Goal: Task Accomplishment & Management: Manage account settings

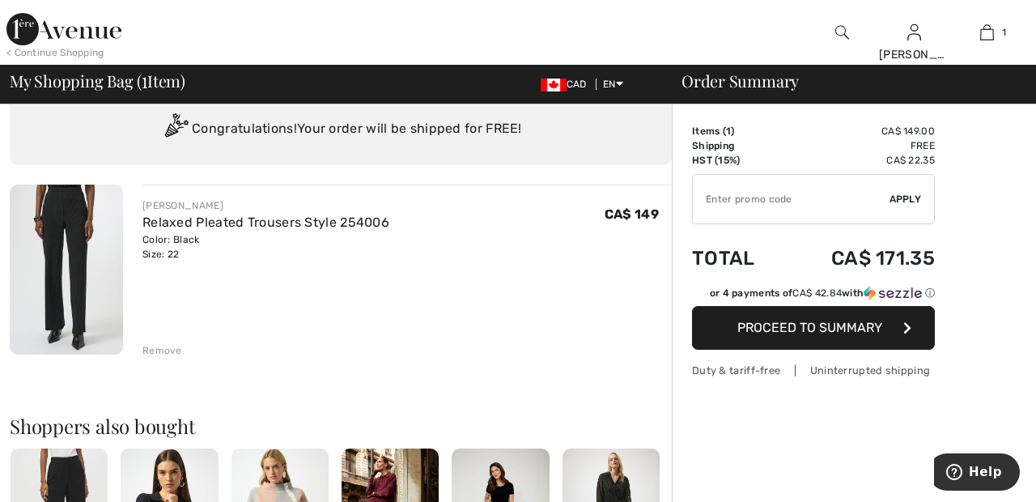
click at [164, 353] on div "Remove" at bounding box center [162, 350] width 40 height 15
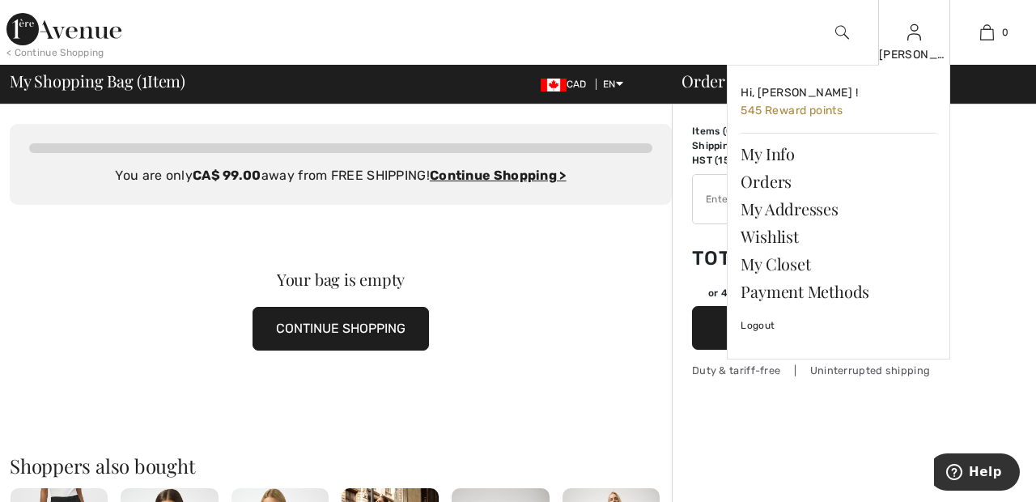
click at [915, 39] on img at bounding box center [915, 32] width 14 height 19
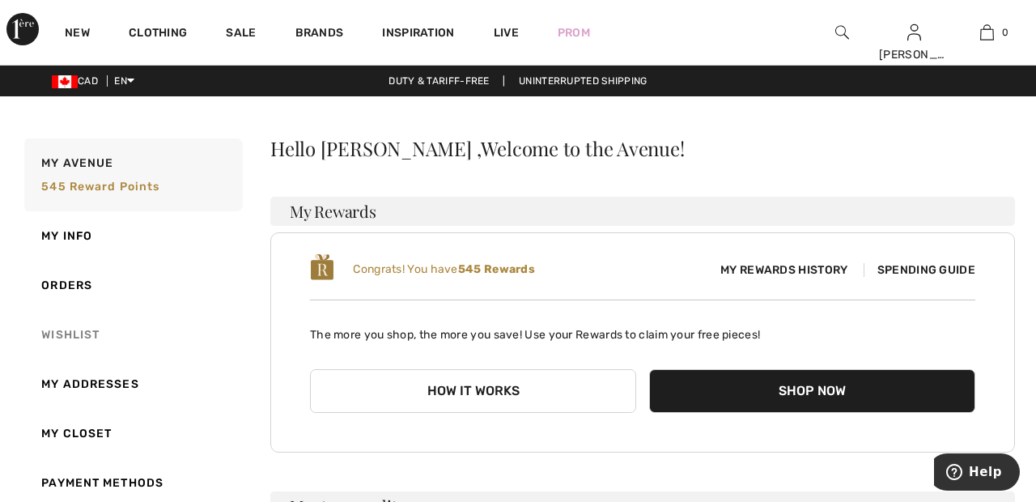
click at [87, 335] on link "Wishlist" at bounding box center [132, 334] width 222 height 49
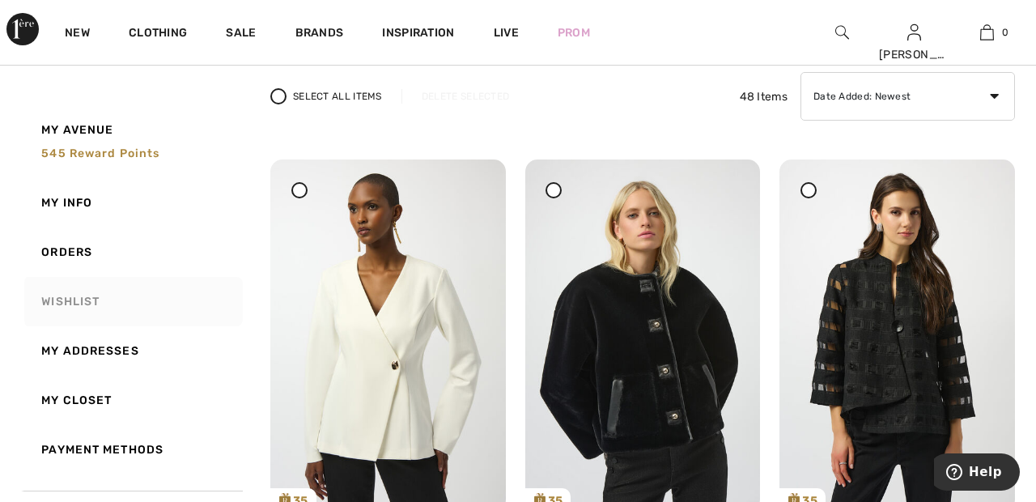
scroll to position [123, 0]
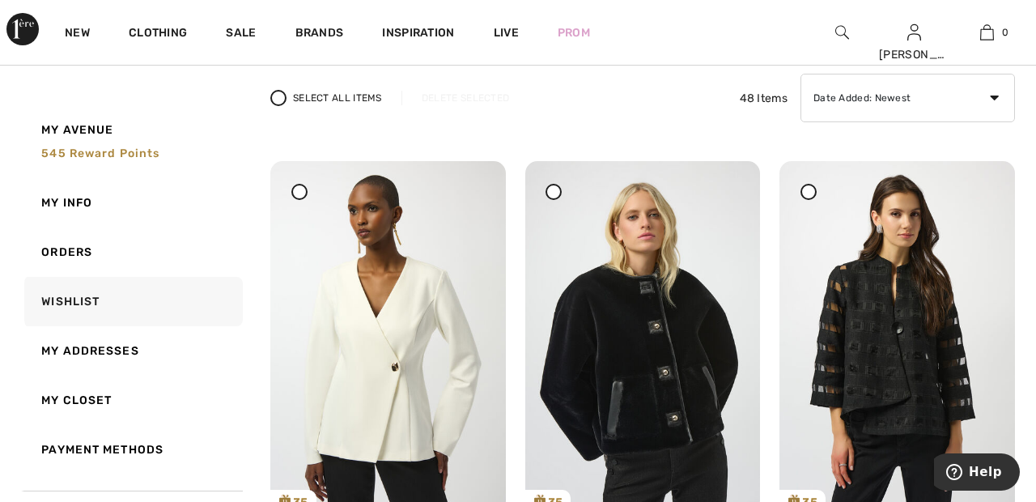
click at [302, 191] on icon at bounding box center [299, 191] width 6 height 6
click at [474, 102] on div "Delete Selected" at bounding box center [466, 98] width 128 height 15
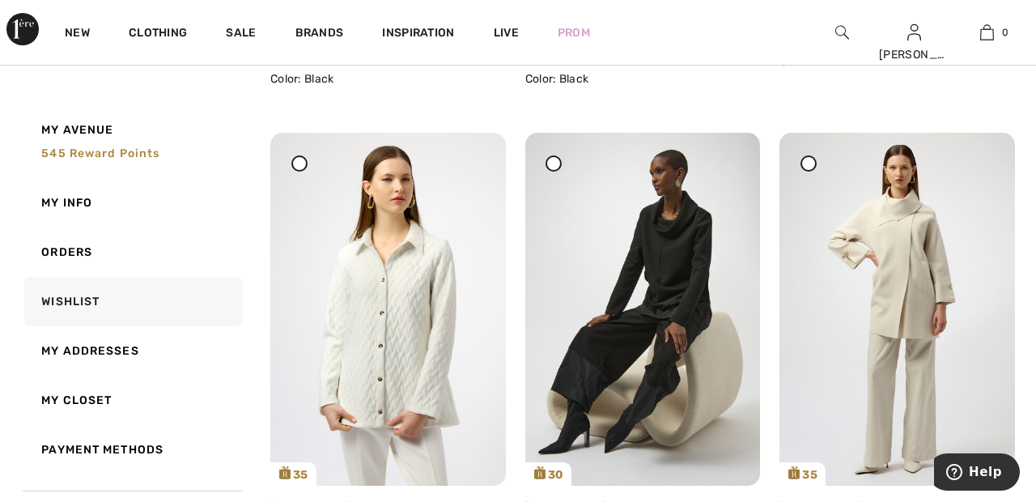
scroll to position [656, 0]
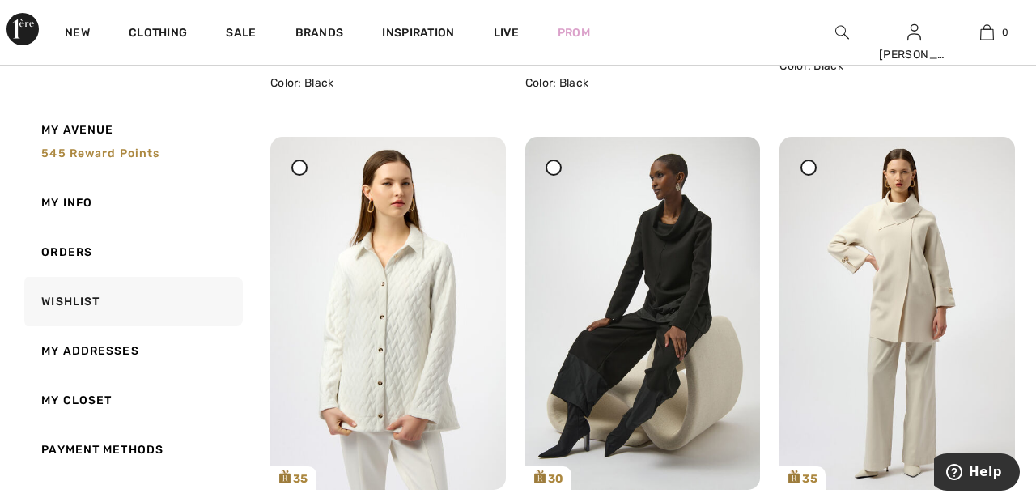
click at [302, 164] on icon at bounding box center [299, 167] width 6 height 6
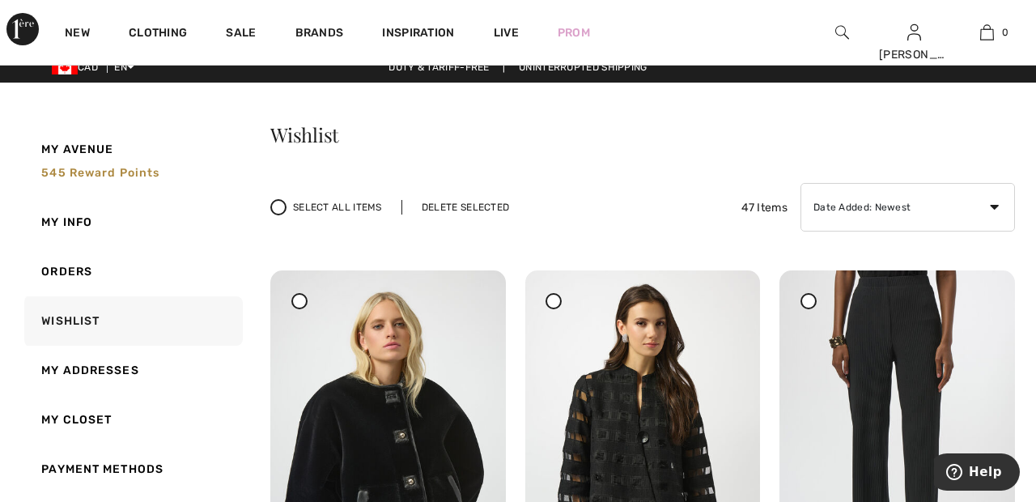
scroll to position [8, 0]
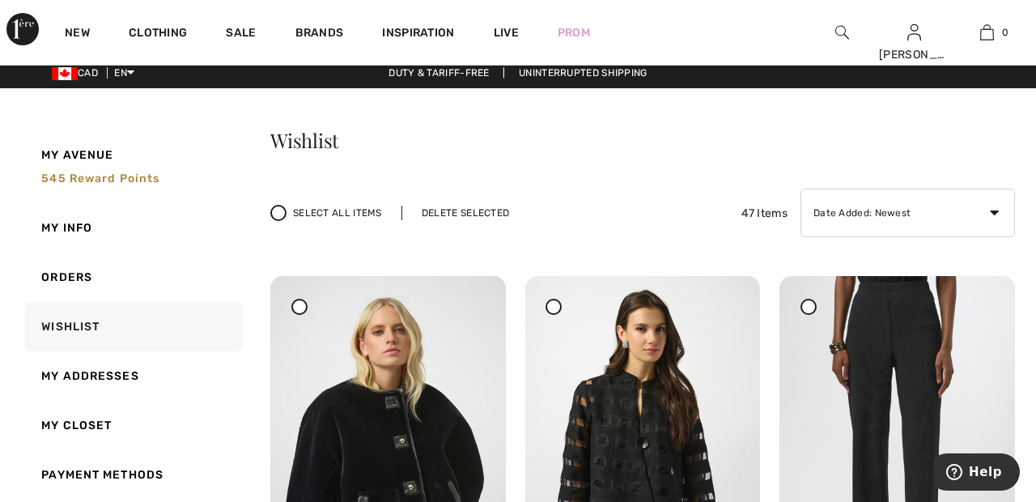
click at [487, 205] on div "Select All Items Delete Selected" at bounding box center [399, 213] width 258 height 16
click at [461, 209] on div "Delete Selected" at bounding box center [466, 213] width 128 height 15
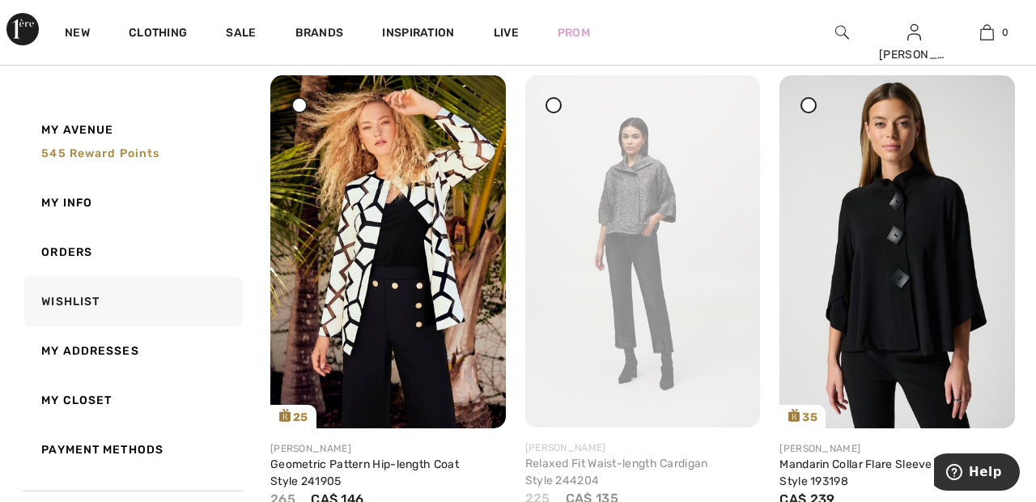
scroll to position [4213, 0]
click at [849, 211] on img at bounding box center [898, 251] width 236 height 353
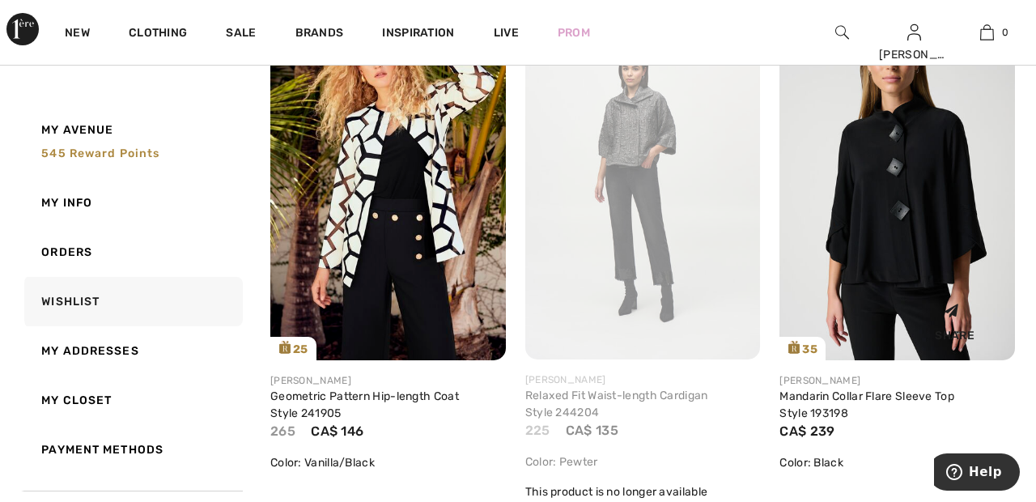
scroll to position [4291, 0]
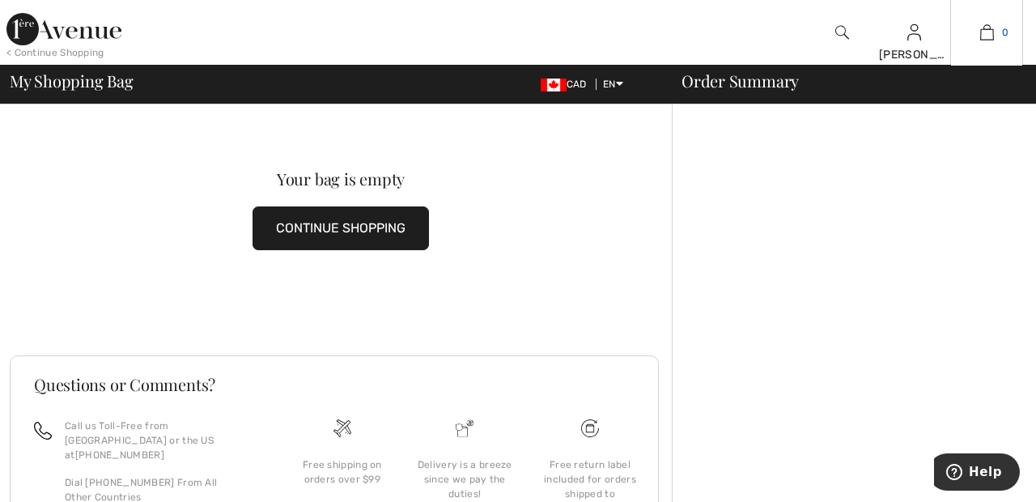
click at [991, 32] on img at bounding box center [987, 32] width 14 height 19
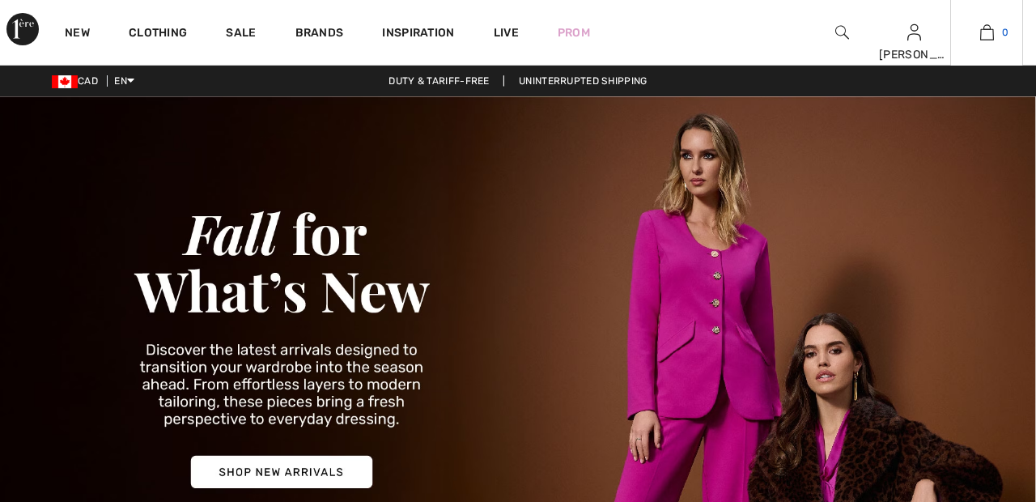
click at [1005, 32] on span "0" at bounding box center [1005, 32] width 6 height 15
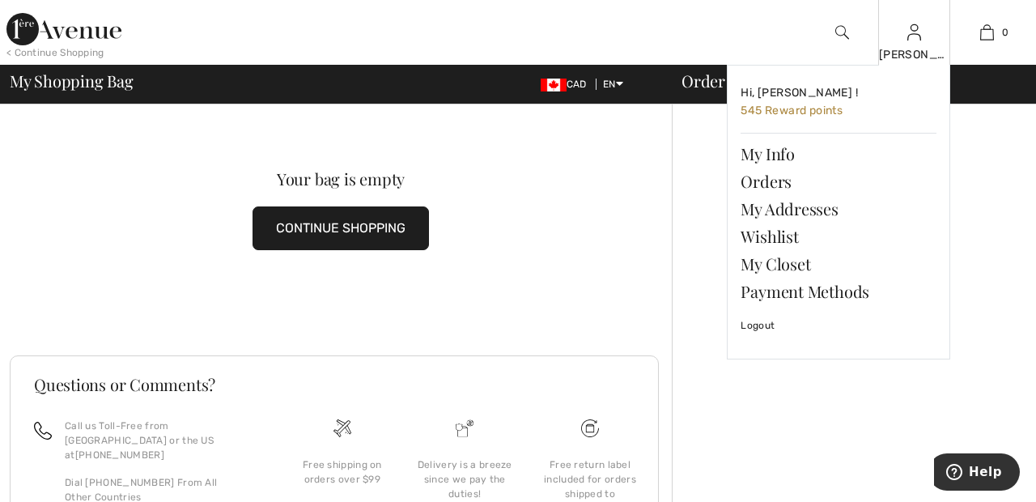
click at [914, 39] on img at bounding box center [915, 32] width 14 height 19
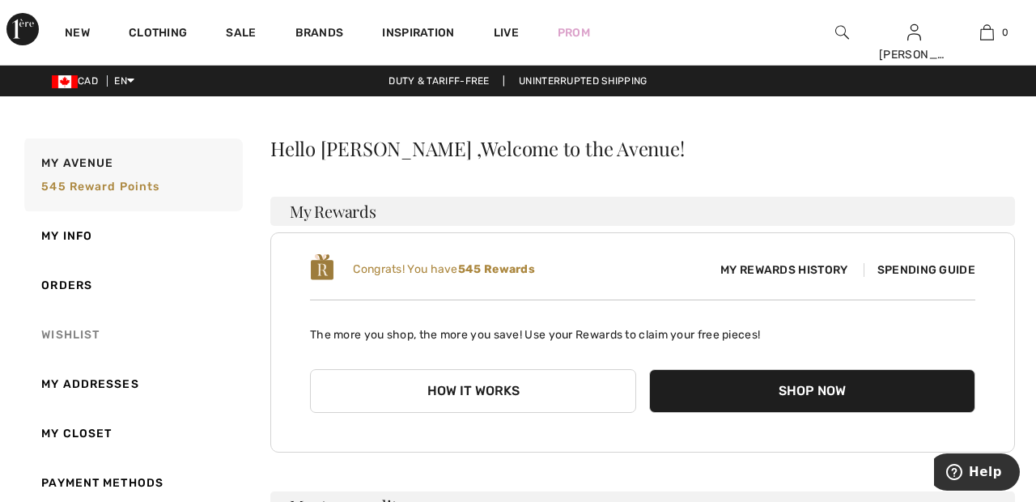
click at [82, 326] on link "Wishlist" at bounding box center [132, 334] width 222 height 49
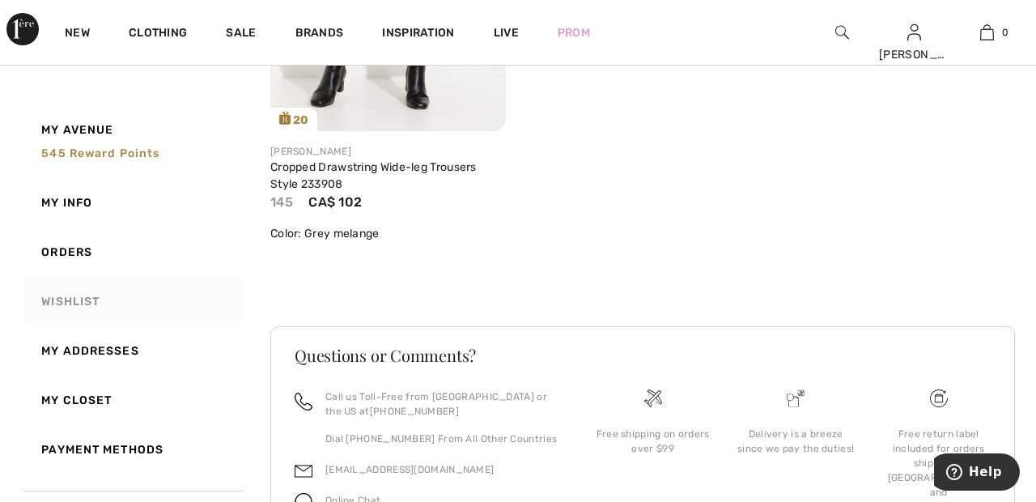
scroll to position [8090, 0]
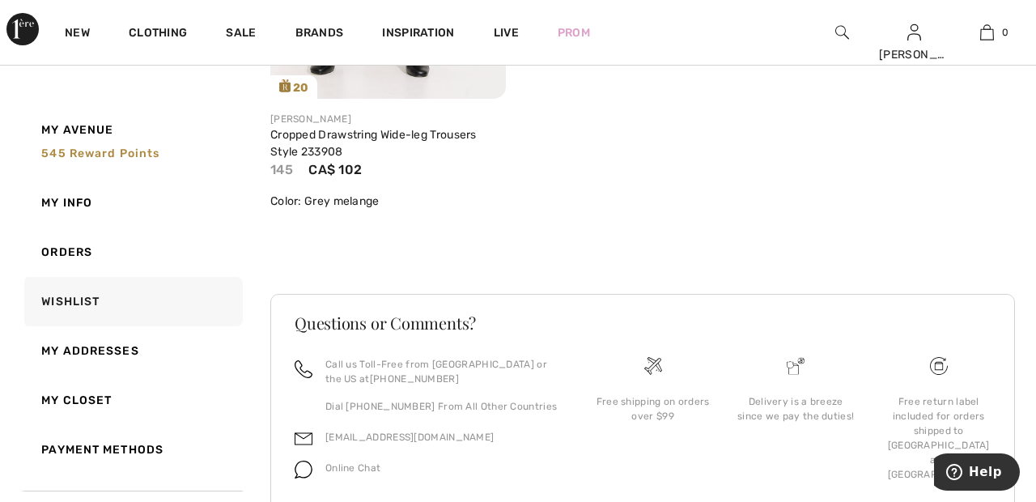
click at [10, 15] on img at bounding box center [22, 29] width 32 height 32
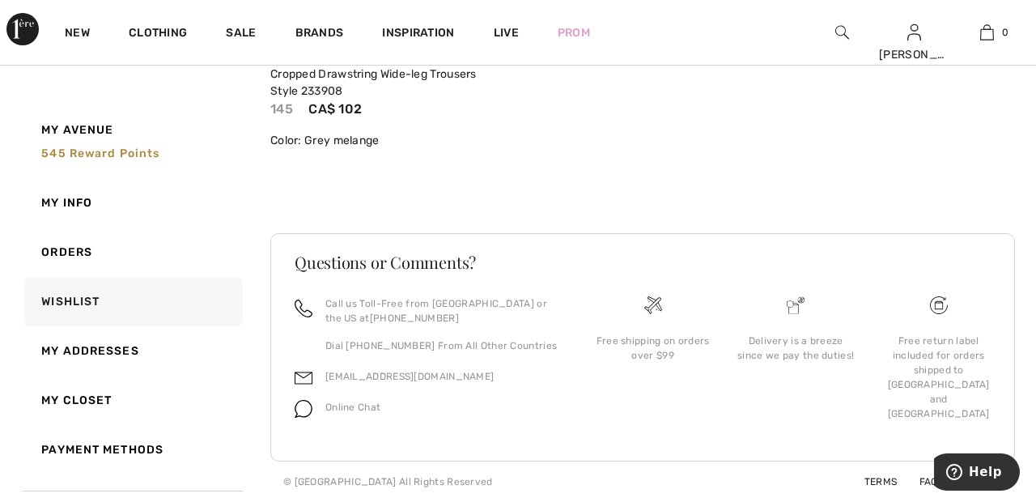
scroll to position [8161, 0]
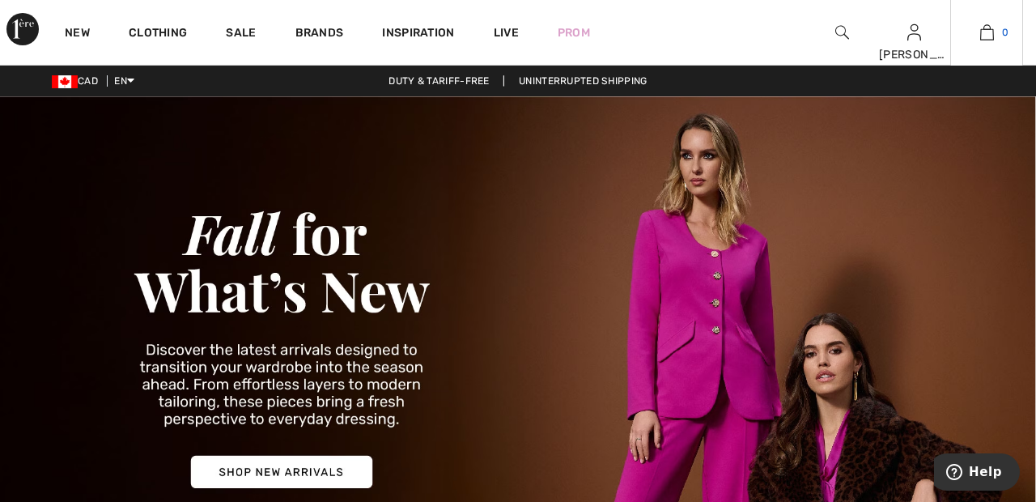
click at [1000, 40] on link "0" at bounding box center [986, 32] width 71 height 19
